Goal: Information Seeking & Learning: Learn about a topic

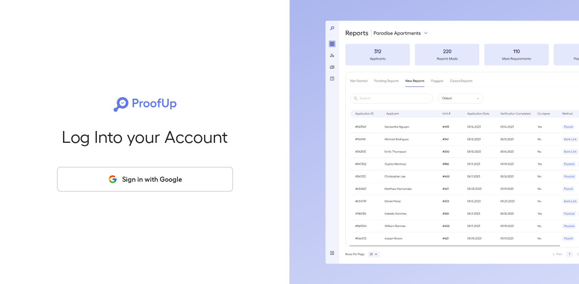
click at [162, 184] on button "Sign in with Google" at bounding box center [145, 179] width 176 height 25
click at [145, 199] on div "Log Into your Account Sign in with Google" at bounding box center [145, 142] width 262 height 284
click at [151, 186] on button "Sign in with Google" at bounding box center [145, 179] width 176 height 25
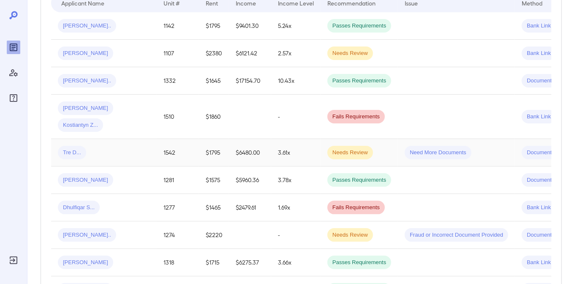
scroll to position [211, 0]
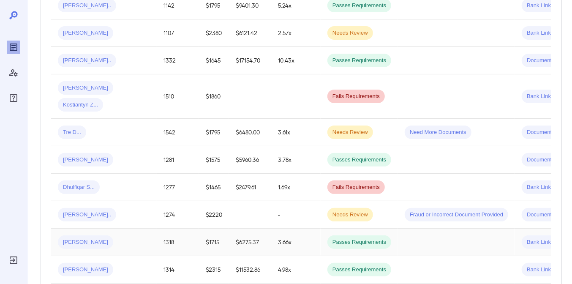
click at [109, 235] on div "[PERSON_NAME]" at bounding box center [104, 242] width 92 height 14
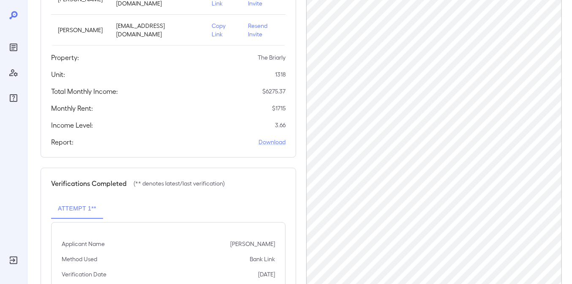
scroll to position [179, 0]
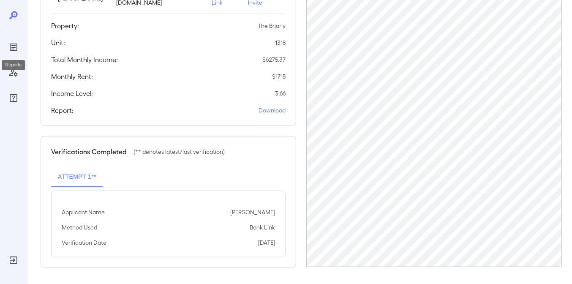
click at [10, 45] on icon "Reports" at bounding box center [14, 48] width 8 height 8
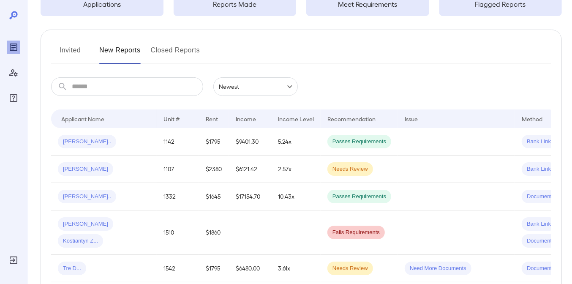
scroll to position [74, 0]
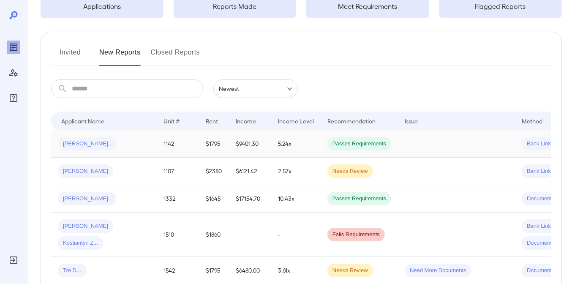
scroll to position [73, 0]
click at [197, 232] on td "1510" at bounding box center [178, 235] width 42 height 44
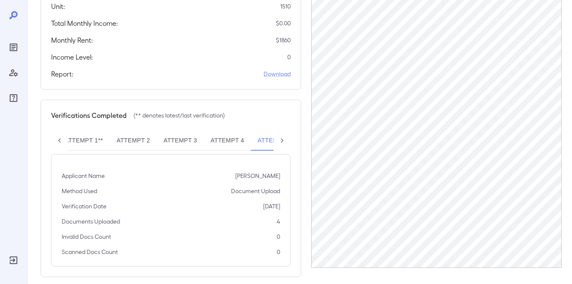
scroll to position [224, 0]
click at [280, 136] on icon at bounding box center [282, 140] width 8 height 8
click at [280, 130] on div "Attempt 1** Attempt 2 Attempt 3 Attempt 4 Attempt 5**" at bounding box center [171, 140] width 240 height 20
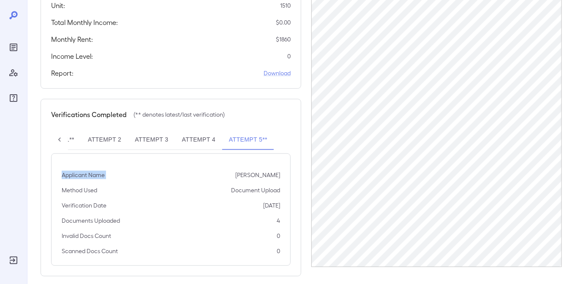
click at [280, 130] on div "Attempt 1** Attempt 2 Attempt 3 Attempt 4 Attempt 5**" at bounding box center [171, 140] width 240 height 20
click at [254, 130] on button "Attempt 5**" at bounding box center [248, 140] width 52 height 20
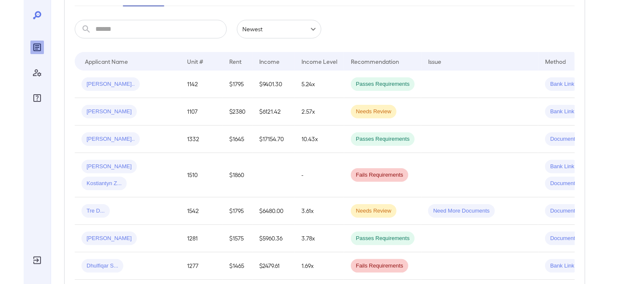
scroll to position [127, 0]
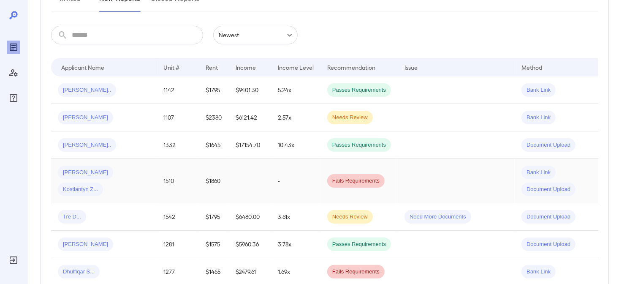
click at [103, 185] on span "Kostiantyn Z..." at bounding box center [80, 189] width 45 height 8
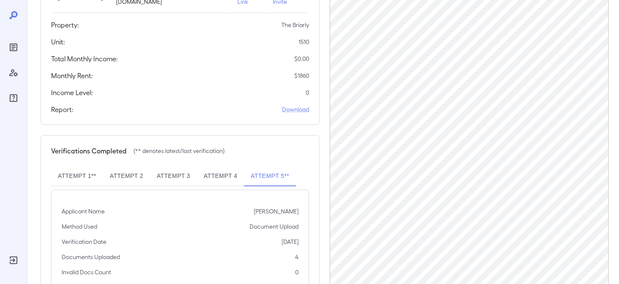
scroll to position [165, 0]
